Goal: Information Seeking & Learning: Learn about a topic

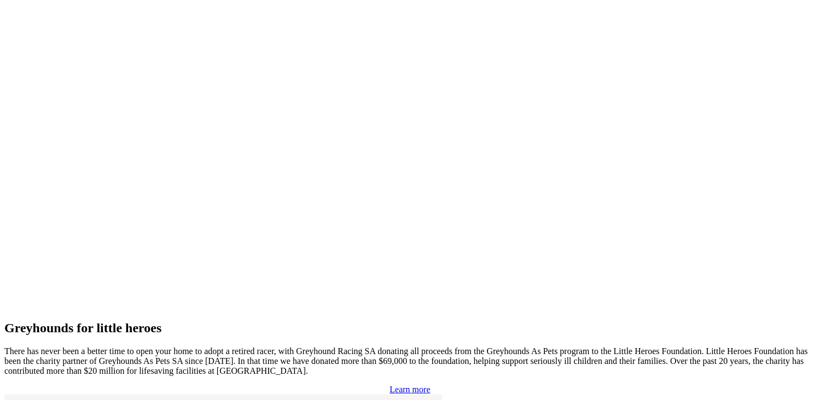
scroll to position [2297, 0]
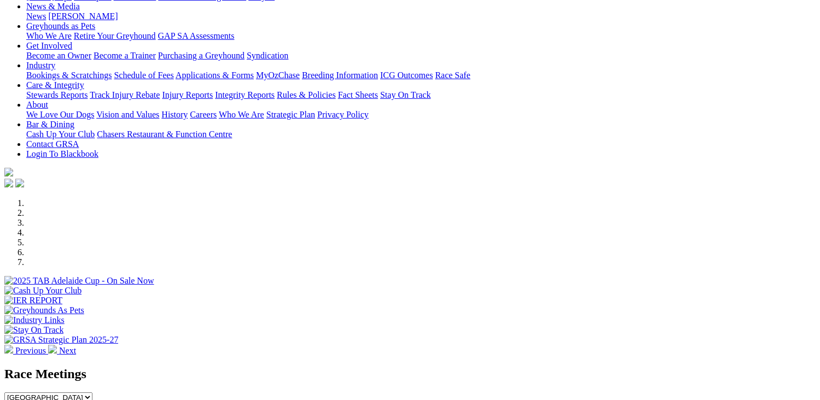
scroll to position [219, 0]
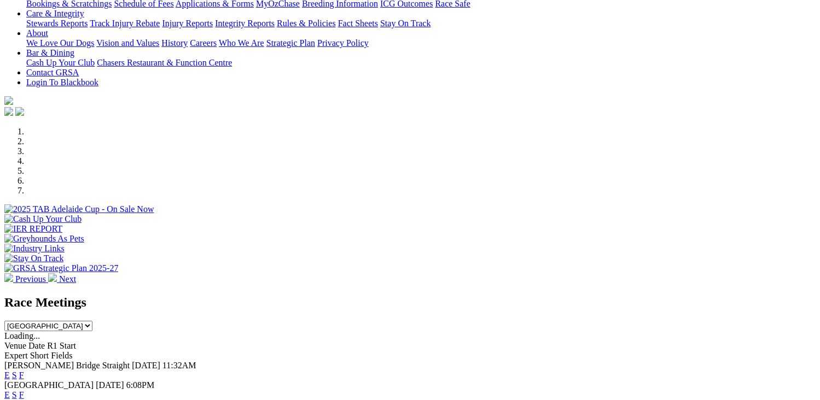
click at [24, 391] on link "F" at bounding box center [21, 395] width 5 height 9
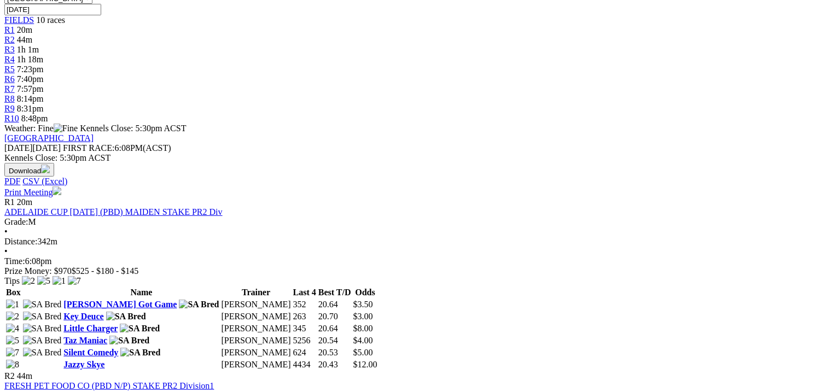
scroll to position [383, 0]
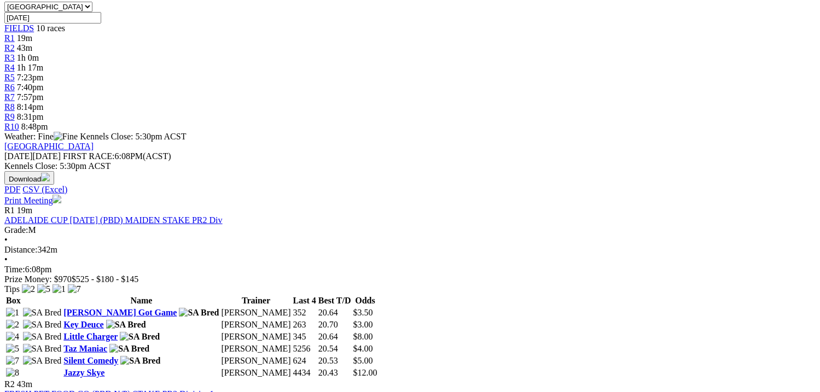
scroll to position [383, 0]
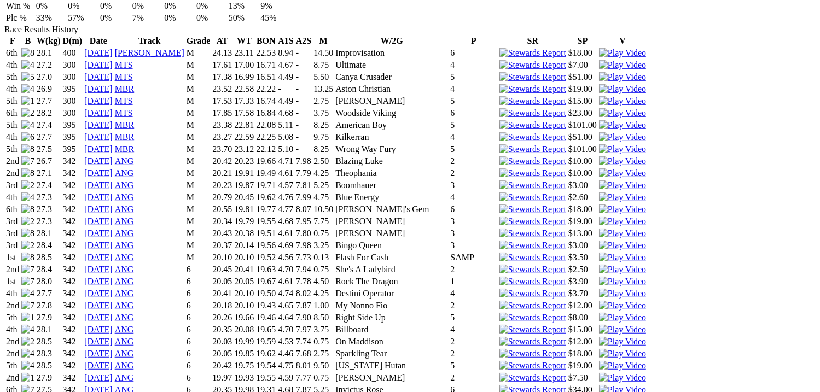
scroll to position [656, 0]
